Goal: Information Seeking & Learning: Learn about a topic

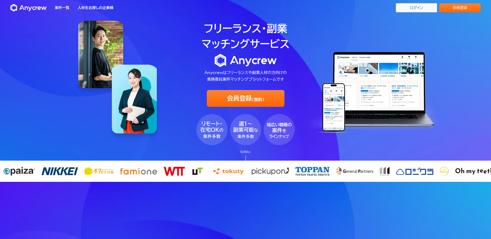
click at [415, 8] on link "ログイン" at bounding box center [416, 7] width 41 height 9
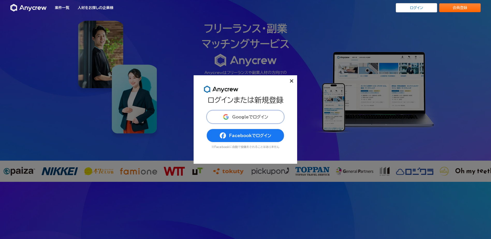
click at [266, 114] on button "Googleでログイン" at bounding box center [245, 116] width 78 height 13
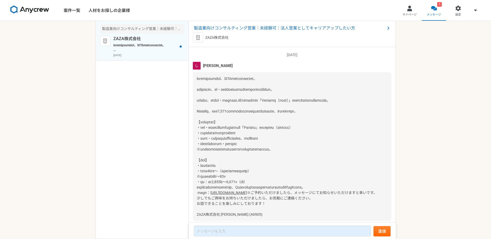
scroll to position [36, 0]
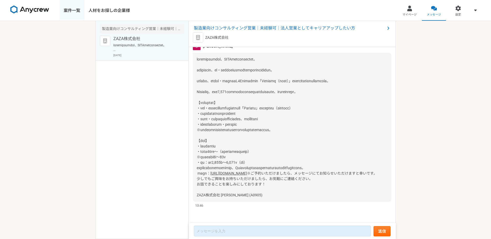
click at [66, 14] on link "案件一覧" at bounding box center [71, 10] width 25 height 21
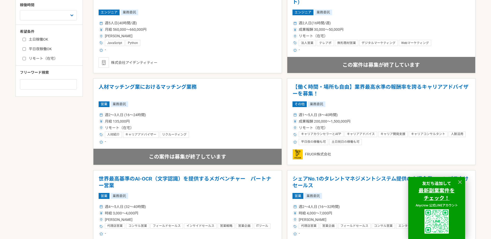
scroll to position [233, 0]
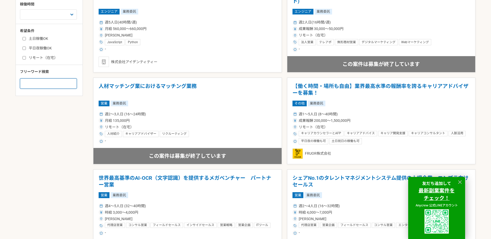
click at [38, 86] on input at bounding box center [48, 83] width 57 height 10
type input "cad"
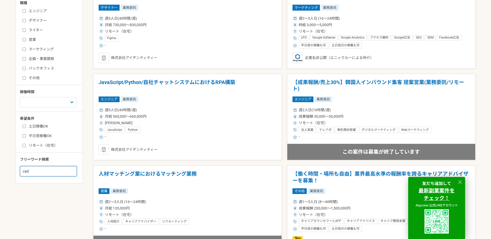
scroll to position [233, 0]
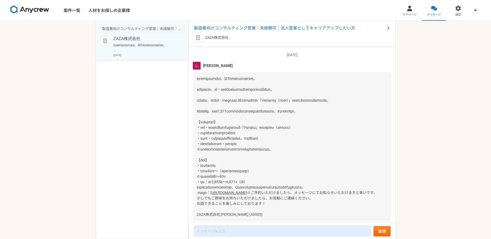
scroll to position [36, 0]
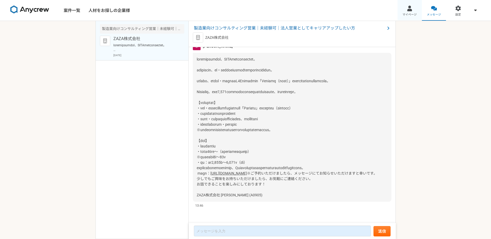
click at [405, 10] on link "マイページ" at bounding box center [409, 10] width 24 height 21
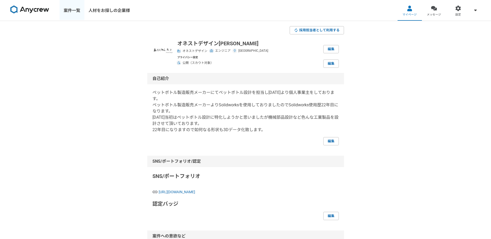
click at [77, 12] on link "案件一覧" at bounding box center [71, 10] width 25 height 21
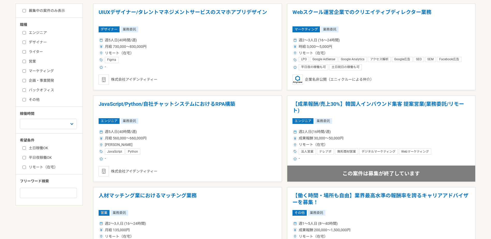
scroll to position [155, 0]
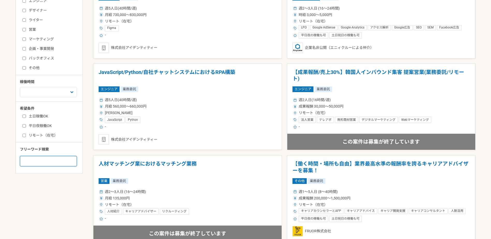
click at [51, 160] on input at bounding box center [48, 161] width 57 height 10
type input "3d"
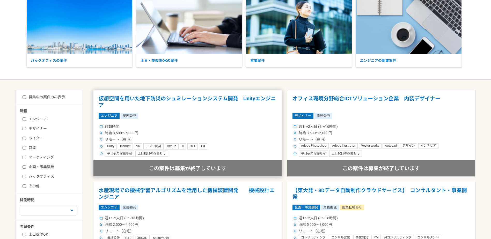
scroll to position [78, 0]
